Goal: Find specific page/section: Find specific page/section

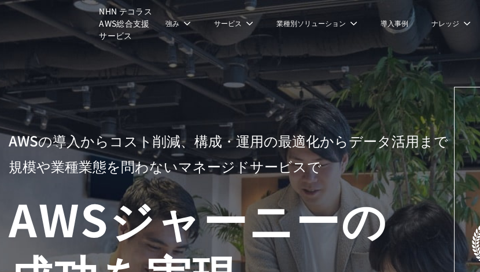
drag, startPoint x: 416, startPoint y: 16, endPoint x: 416, endPoint y: 35, distance: 18.5
click at [416, 35] on li "導入事例" at bounding box center [394, 23] width 51 height 46
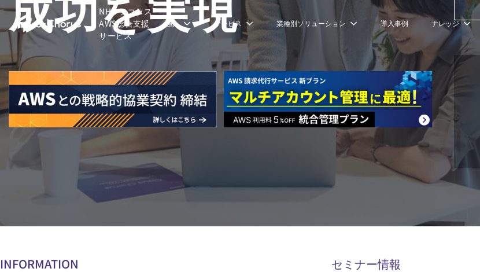
scroll to position [191, 0]
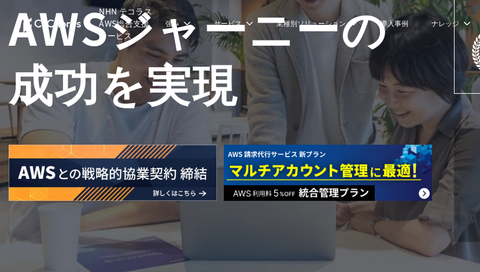
click at [471, 17] on li "ナレッジ ナレッジ ホワイトペーパー AWS・Google Cloud コラム TechBlog 見逃し配信セミナー メールマガジン IT Tips Maga…" at bounding box center [451, 23] width 62 height 46
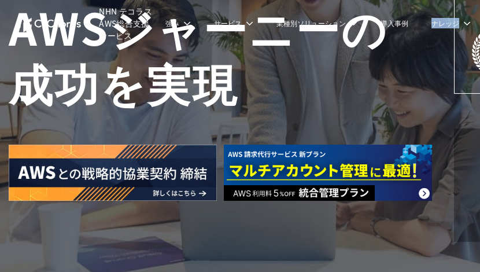
click at [471, 17] on li "ナレッジ ナレッジ ホワイトペーパー AWS・Google Cloud コラム TechBlog 見逃し配信セミナー メールマガジン IT Tips Maga…" at bounding box center [451, 23] width 62 height 46
click at [478, 31] on li "ナレッジ ナレッジ ホワイトペーパー AWS・Google Cloud コラム TechBlog 見逃し配信セミナー メールマガジン IT Tips Maga…" at bounding box center [451, 23] width 62 height 46
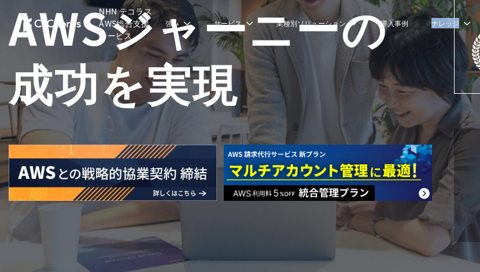
click at [478, 31] on li "ナレッジ ナレッジ ホワイトペーパー AWS・Google Cloud コラム TechBlog 見逃し配信セミナー メールマガジン IT Tips Maga…" at bounding box center [451, 23] width 62 height 46
